Goal: Task Accomplishment & Management: Complete application form

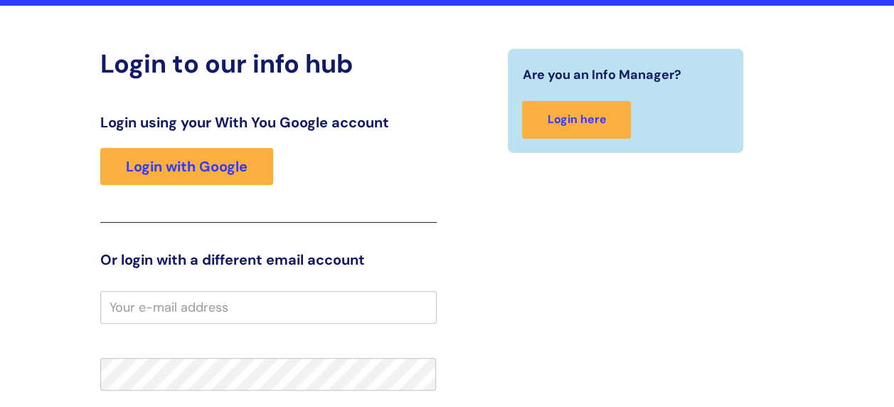
scroll to position [213, 0]
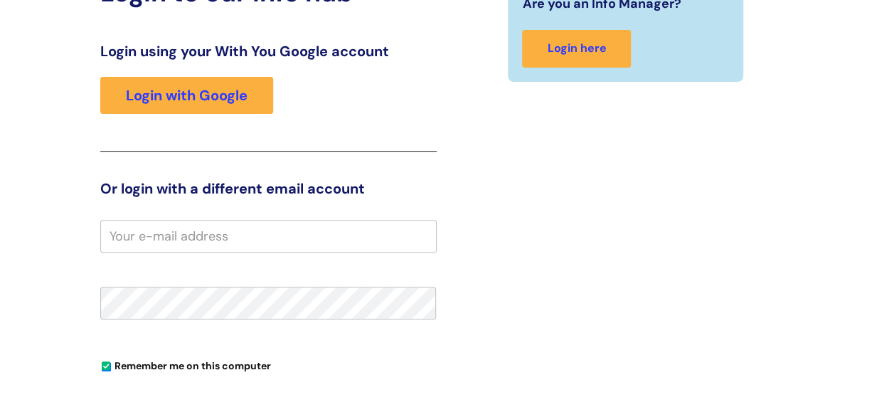
click at [146, 232] on input "email" at bounding box center [268, 236] width 337 height 33
type input "[PERSON_NAME][EMAIL_ADDRESS][DOMAIN_NAME]"
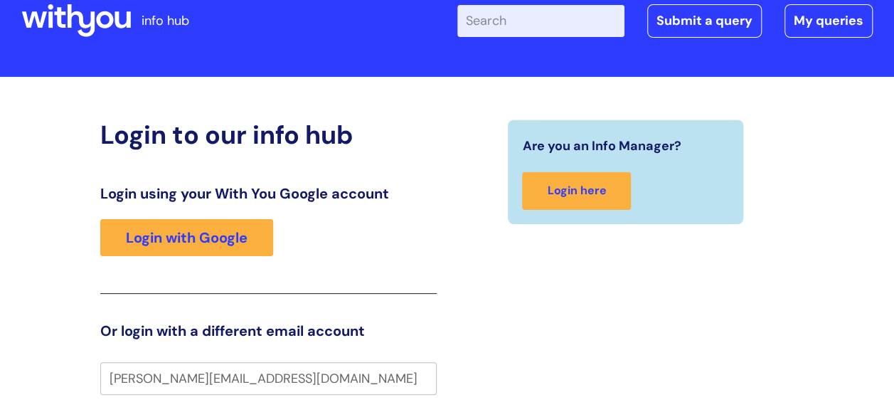
scroll to position [0, 0]
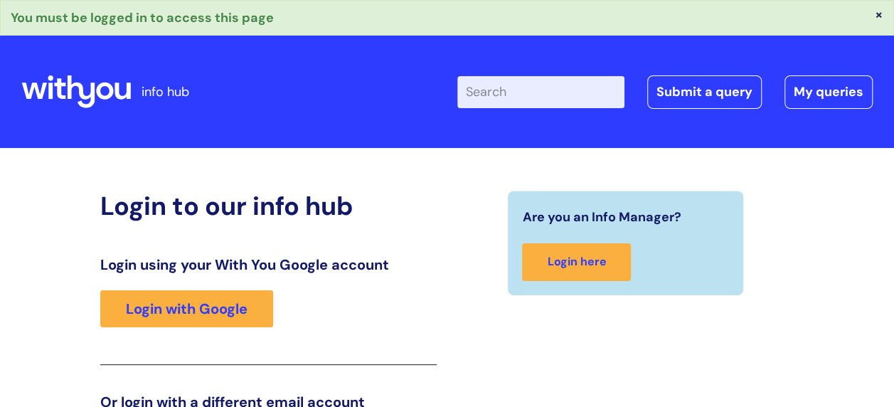
click at [528, 90] on input "Enter your search term here..." at bounding box center [541, 91] width 167 height 31
paste input "[PERSON_NAME] [DATE]"
type input "[PERSON_NAME] [DATE]"
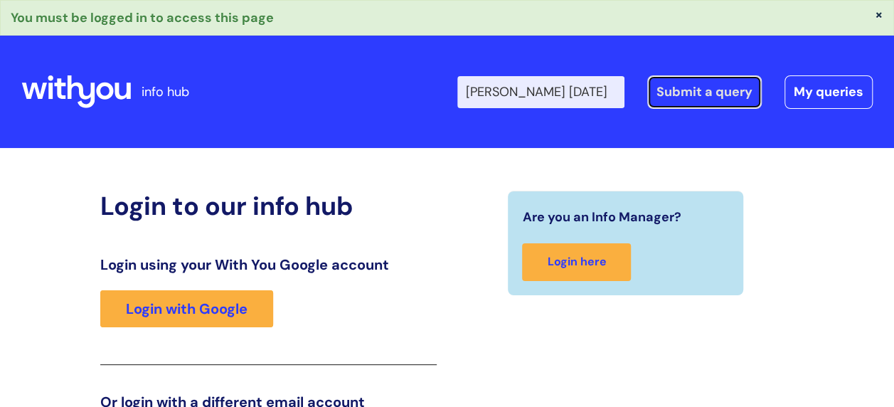
click at [692, 94] on link "Submit a query" at bounding box center [705, 91] width 115 height 33
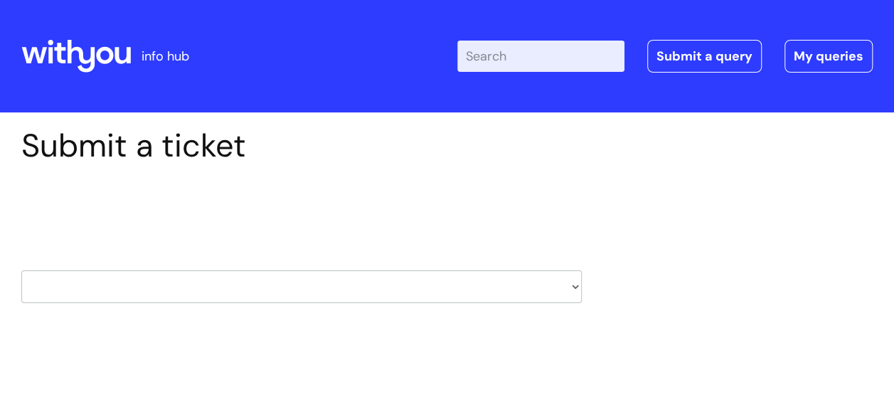
click at [580, 290] on select "HR / People IT and Support Clinical Drug Alerts Finance Accounts Data Support T…" at bounding box center [301, 286] width 561 height 33
select select "finance_accounts"
click at [21, 270] on select "HR / People IT and Support Clinical Drug Alerts Finance Accounts Data Support T…" at bounding box center [301, 286] width 561 height 33
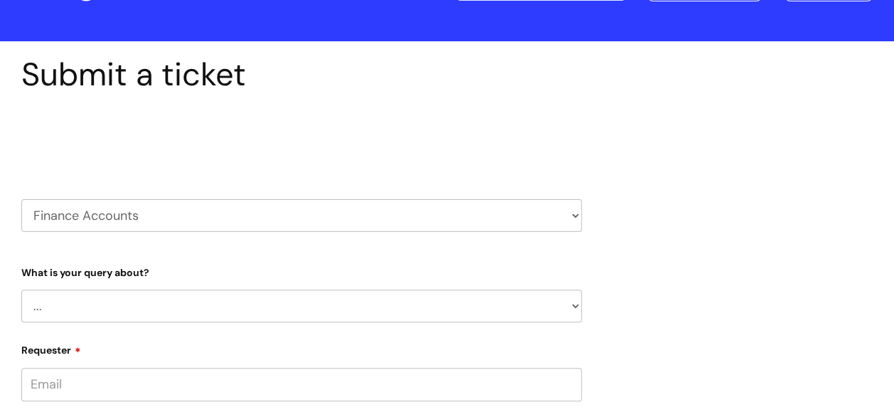
scroll to position [213, 0]
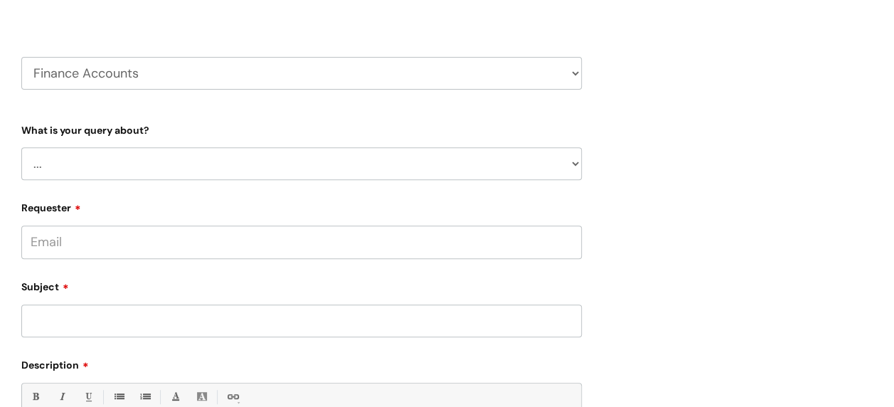
click at [574, 168] on select "... Finance Systems Finance Requests (inc. Expenses) Invoices Research" at bounding box center [301, 163] width 561 height 33
select select "Invoices"
click at [21, 147] on select "... Finance Systems Finance Requests (inc. Expenses) Invoices Research" at bounding box center [301, 163] width 561 height 33
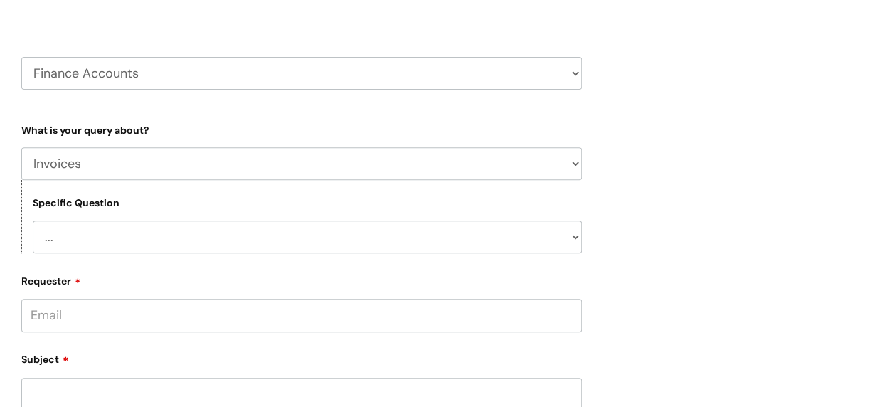
click at [574, 241] on select "... Customer Invoice Supplier Invoices" at bounding box center [307, 237] width 549 height 33
select select "Customer Invoice"
click at [33, 221] on select "... Customer Invoice Supplier Invoices" at bounding box center [307, 237] width 549 height 33
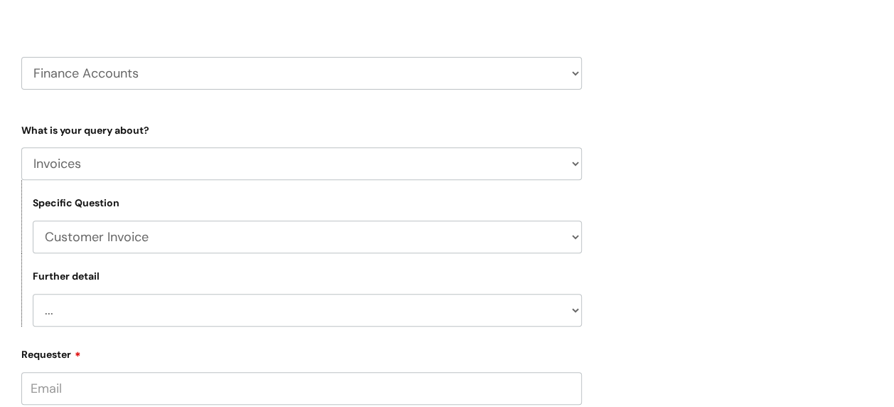
click at [572, 315] on select "... Payment Dates Remittance advice requests Urgent payment processing Invoices…" at bounding box center [307, 310] width 549 height 33
select select "Payment Dates"
click at [33, 294] on select "... Payment Dates Remittance advice requests Urgent payment processing Invoices…" at bounding box center [307, 310] width 549 height 33
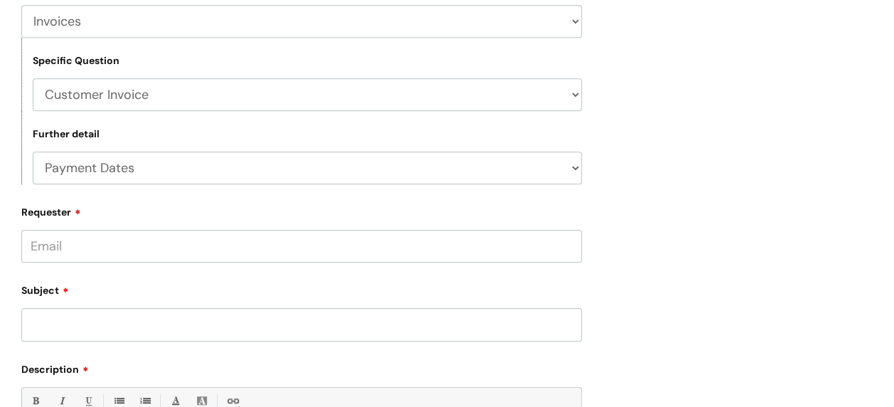
scroll to position [569, 0]
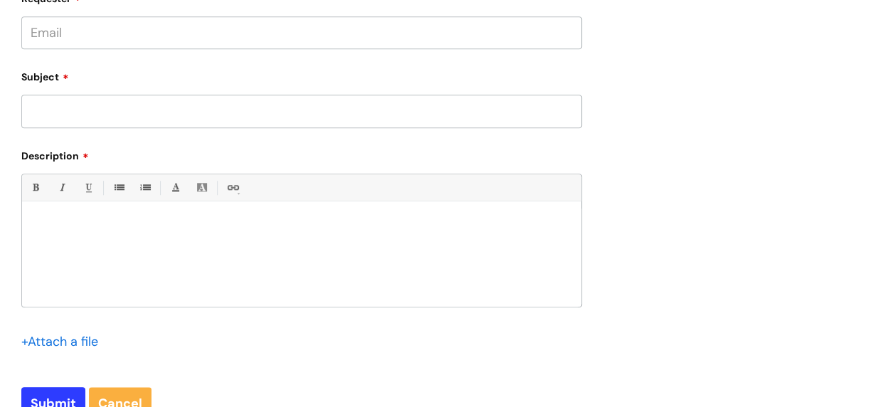
click at [54, 228] on p at bounding box center [302, 225] width 538 height 13
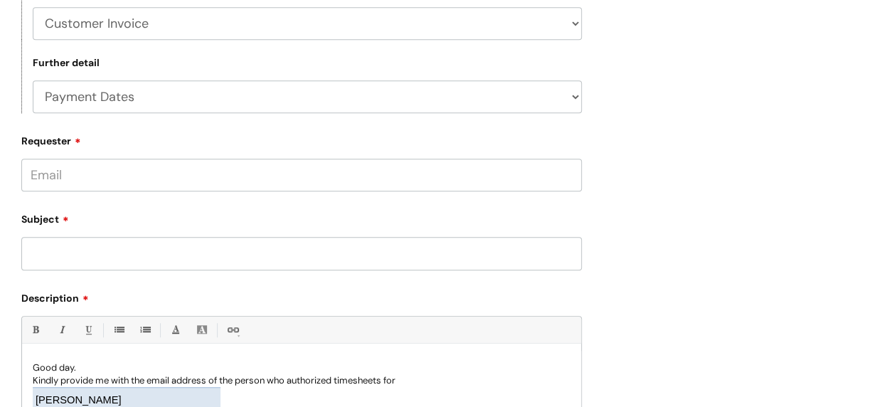
scroll to position [783, 0]
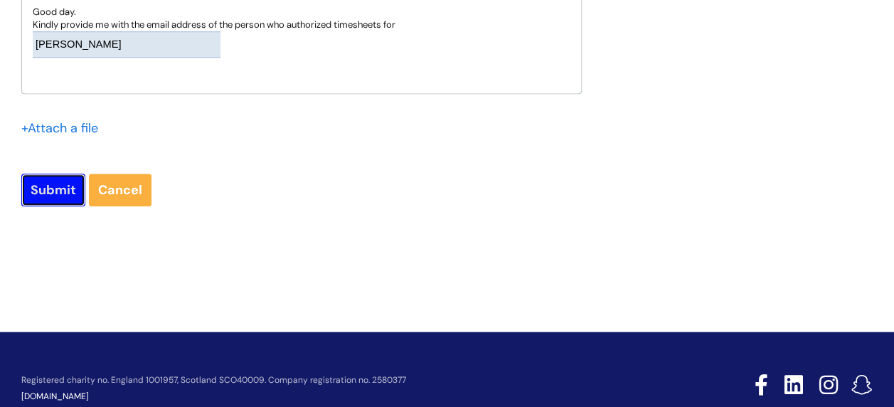
click at [33, 187] on input "Submit" at bounding box center [53, 190] width 64 height 33
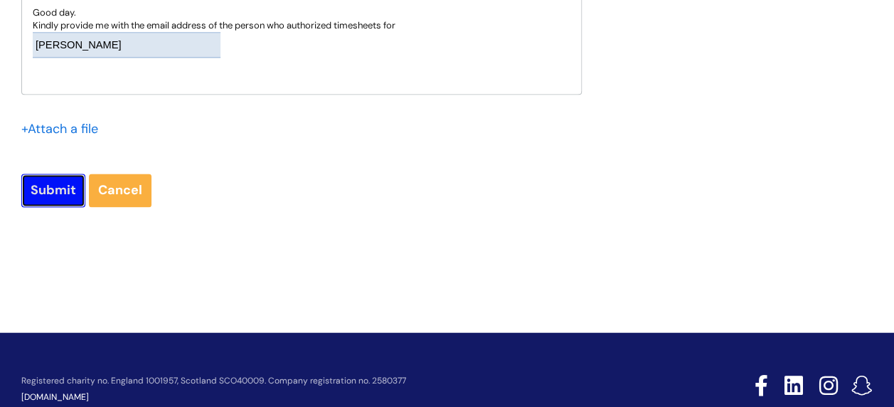
click at [48, 191] on input "Submit" at bounding box center [53, 190] width 64 height 33
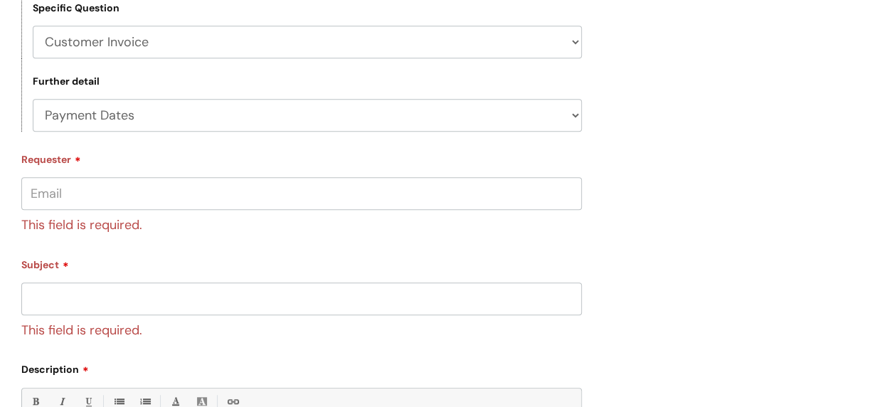
scroll to position [337, 0]
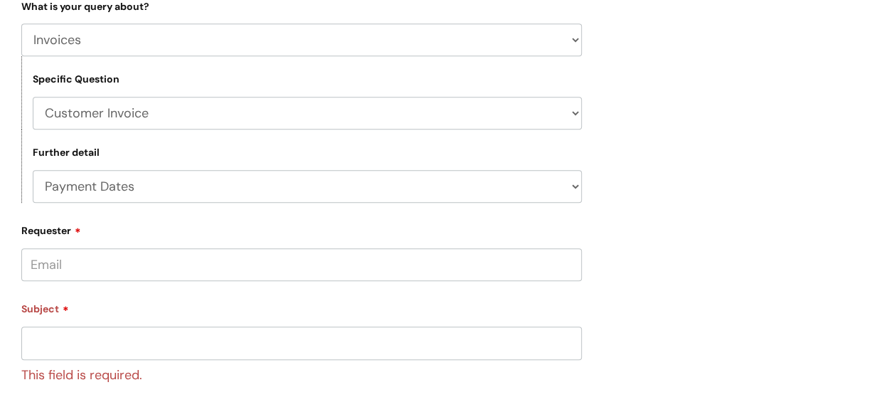
click at [57, 273] on input "Requester" at bounding box center [301, 264] width 561 height 33
type input "[PERSON_NAME][EMAIL_ADDRESS][DOMAIN_NAME]"
click at [98, 337] on input "Subject" at bounding box center [301, 343] width 561 height 33
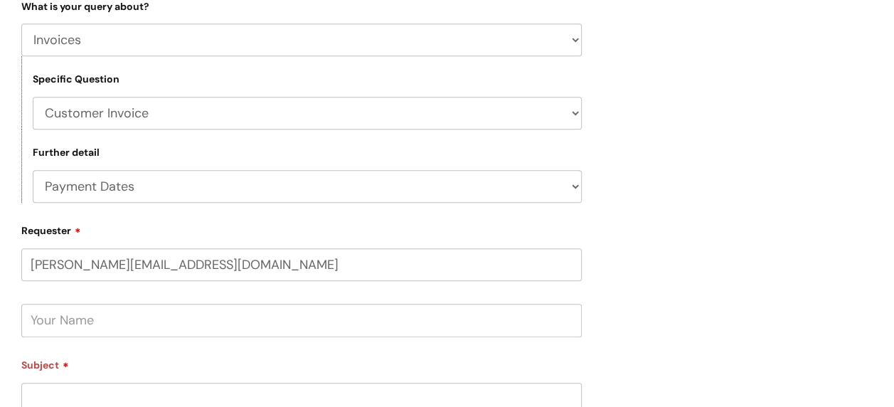
click at [102, 315] on input "text" at bounding box center [301, 320] width 561 height 33
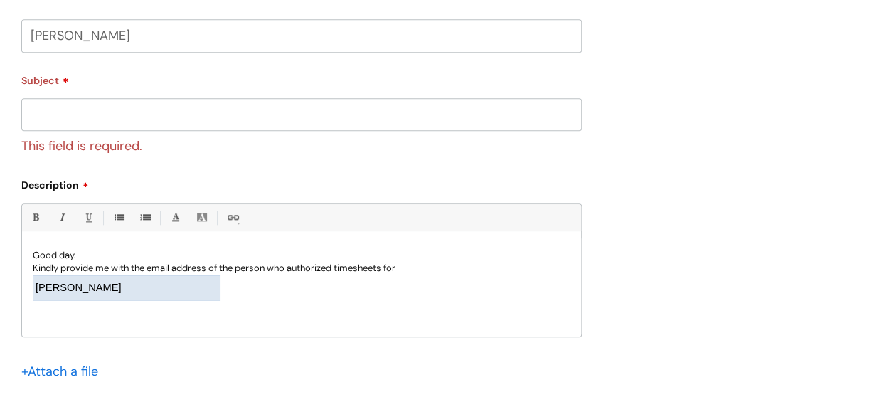
type input "[PERSON_NAME]"
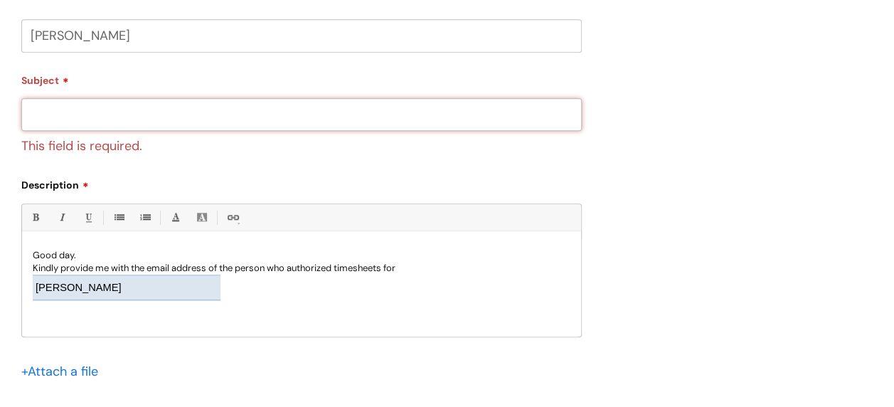
click at [94, 110] on input "Subject" at bounding box center [301, 114] width 561 height 33
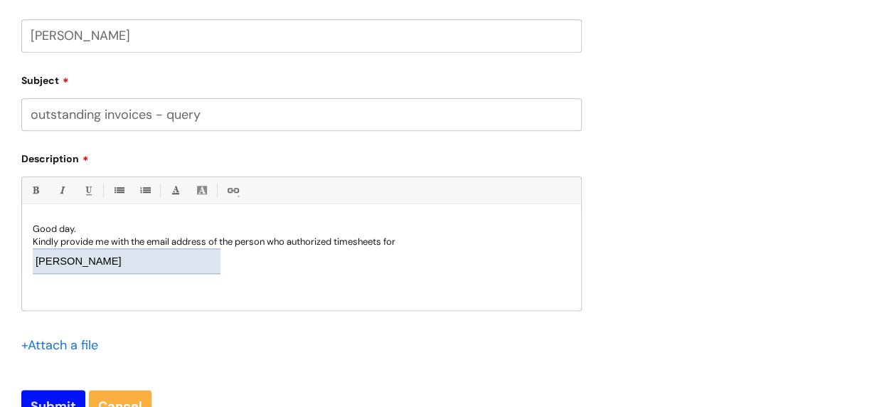
type input "outstanding invoices - query"
click at [63, 393] on input "Submit" at bounding box center [53, 406] width 64 height 33
type input "Please Wait..."
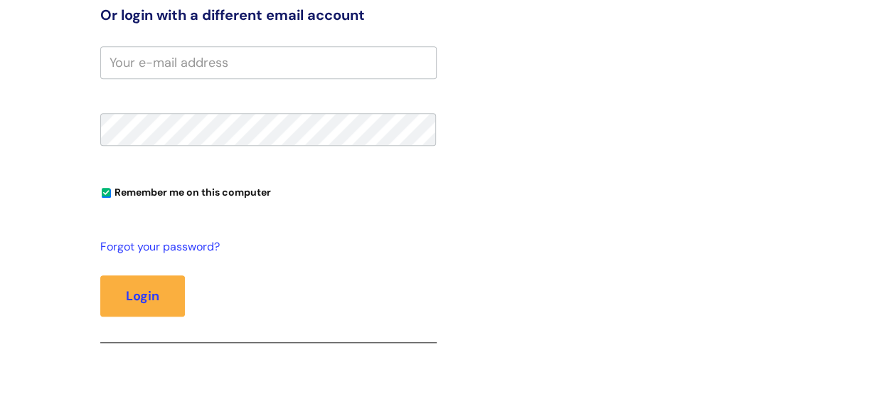
scroll to position [245, 0]
